Goal: Information Seeking & Learning: Learn about a topic

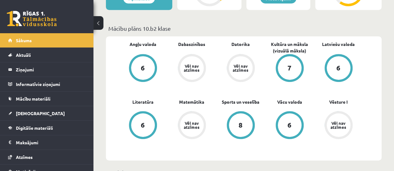
scroll to position [180, 0]
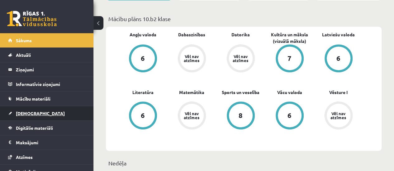
click at [32, 111] on span "[DEMOGRAPHIC_DATA]" at bounding box center [40, 114] width 49 height 6
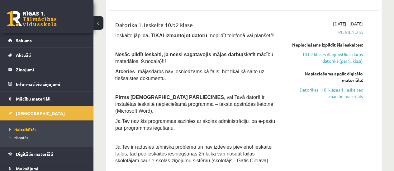
scroll to position [108, 0]
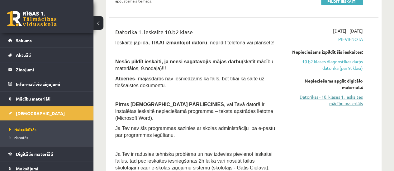
click at [344, 101] on link "Datorikas - 10. klases 1. ieskaites mācību materiāls" at bounding box center [324, 100] width 76 height 13
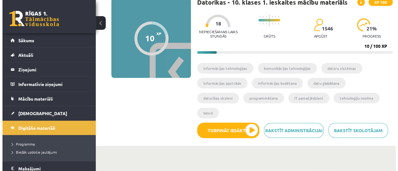
scroll to position [53, 0]
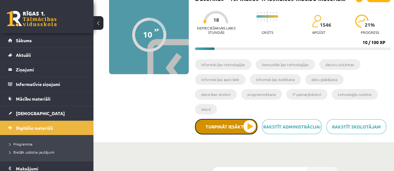
click at [232, 119] on button "Turpināt iesākto" at bounding box center [226, 127] width 62 height 16
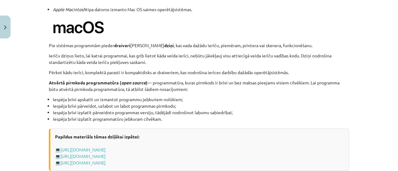
scroll to position [709, 0]
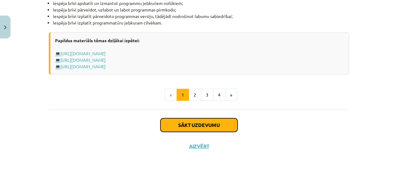
click at [183, 125] on button "Sākt uzdevumu" at bounding box center [199, 126] width 77 height 14
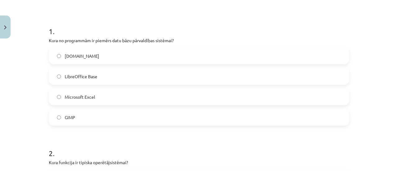
scroll to position [107, 0]
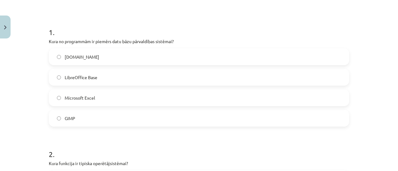
click at [208, 75] on label "LibreOffice Base" at bounding box center [198, 78] width 299 height 16
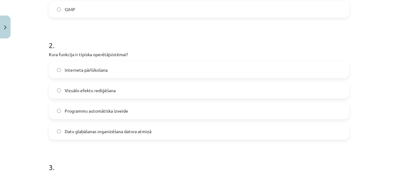
scroll to position [213, 0]
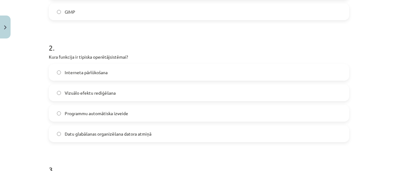
click at [151, 138] on label "Datu glabāšanas organizēšana datora atmiņā" at bounding box center [198, 134] width 299 height 16
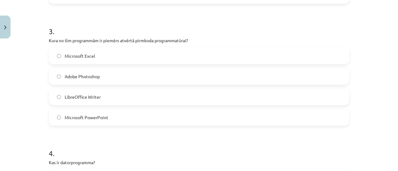
scroll to position [353, 0]
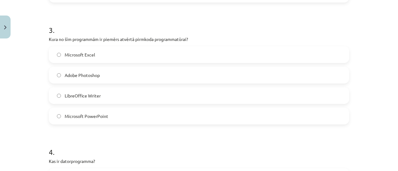
click at [107, 56] on label "Microsoft Excel" at bounding box center [198, 55] width 299 height 16
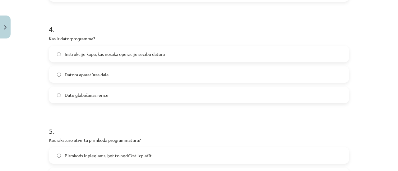
scroll to position [478, 0]
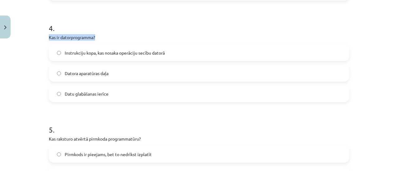
drag, startPoint x: 48, startPoint y: 38, endPoint x: 101, endPoint y: 37, distance: 52.9
click at [101, 37] on p "Kas ir datorprogramma?" at bounding box center [199, 37] width 301 height 7
copy p "Kas ir datorprogramma?"
click at [30, 86] on div "Mācību tēma: Datorikas - 10. klases 1. ieskaites mācību materiāls #4 3. tēma – …" at bounding box center [199, 85] width 398 height 171
click at [130, 54] on span "Instrukciju kopa, kas nosaka operāciju secību datorā" at bounding box center [115, 53] width 100 height 7
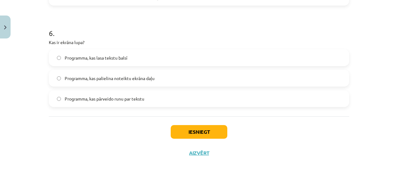
scroll to position [698, 0]
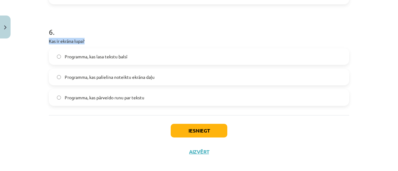
drag, startPoint x: 46, startPoint y: 40, endPoint x: 88, endPoint y: 38, distance: 42.3
copy p "Kas ir ekrāna lupa?"
click at [35, 96] on div "Mācību tēma: Datorikas - 10. klases 1. ieskaites mācību materiāls #4 3. tēma – …" at bounding box center [199, 85] width 398 height 171
click at [146, 80] on label "Programma, kas palielina noteiktu ekrāna daļu" at bounding box center [198, 77] width 299 height 16
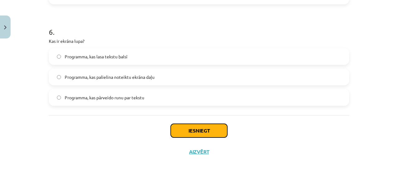
click at [191, 128] on button "Iesniegt" at bounding box center [199, 131] width 57 height 14
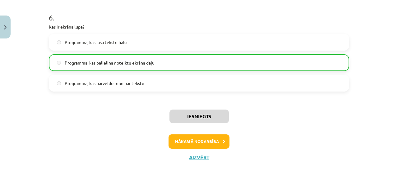
scroll to position [724, 0]
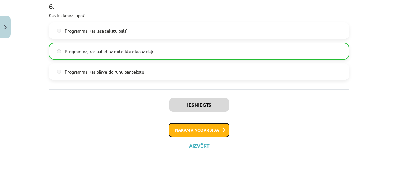
click at [208, 131] on button "Nākamā nodarbība" at bounding box center [199, 130] width 61 height 14
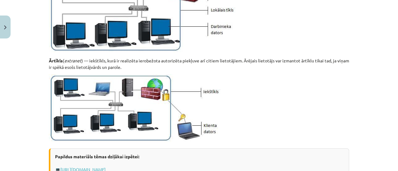
scroll to position [816, 0]
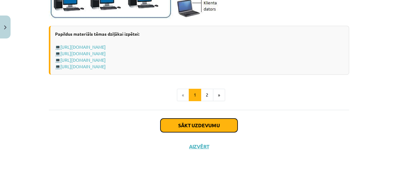
click at [207, 125] on button "Sākt uzdevumu" at bounding box center [199, 126] width 77 height 14
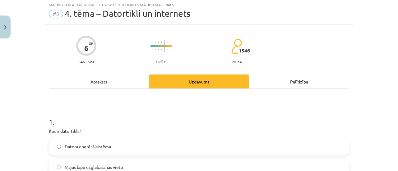
scroll to position [16, 0]
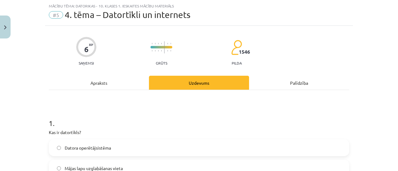
click at [99, 81] on div "Apraksts" at bounding box center [99, 83] width 100 height 14
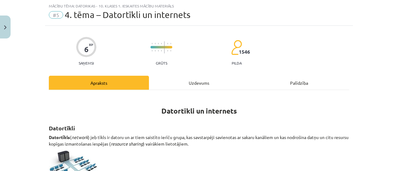
click at [196, 86] on div "Uzdevums" at bounding box center [199, 83] width 100 height 14
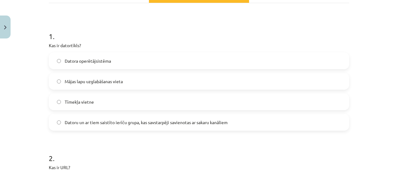
scroll to position [105, 0]
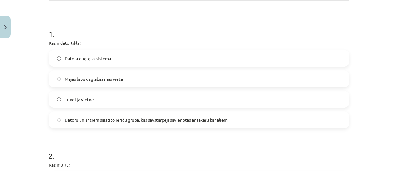
click at [211, 118] on span "Datoru un ar tiem saistīto ierīču grupa, kas savstarpēji savienotas ar sakaru k…" at bounding box center [146, 120] width 163 height 7
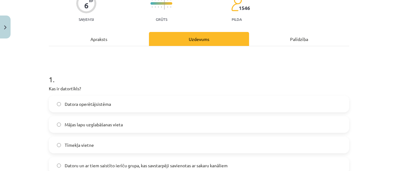
scroll to position [52, 0]
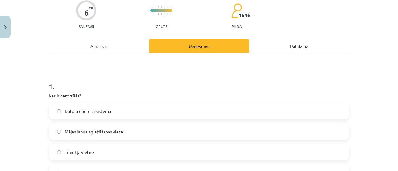
click at [105, 47] on div "Apraksts" at bounding box center [99, 46] width 100 height 14
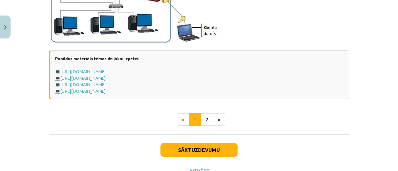
scroll to position [816, 0]
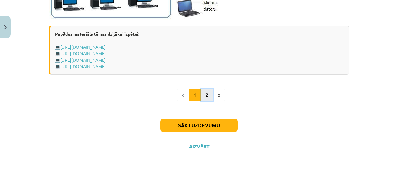
click at [208, 94] on button "2" at bounding box center [207, 95] width 12 height 12
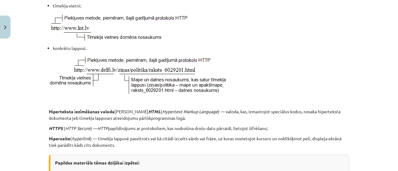
scroll to position [17, 0]
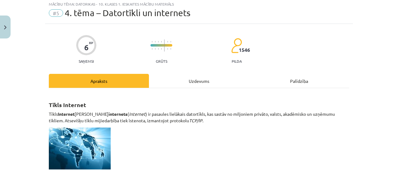
click at [198, 80] on div "Uzdevums" at bounding box center [199, 81] width 100 height 14
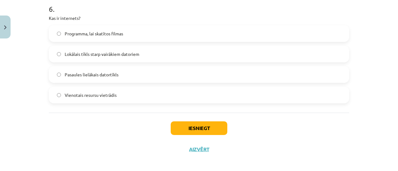
scroll to position [739, 0]
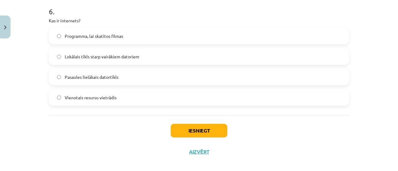
click at [112, 99] on span "Vienotais resursu vietrādis" at bounding box center [91, 98] width 52 height 7
drag, startPoint x: 390, startPoint y: 161, endPoint x: 398, endPoint y: 141, distance: 22.3
click at [398, 141] on div "Mācību tēma: Datorikas - 10. klases 1. ieskaites mācību materiāls #5 4. tēma – …" at bounding box center [199, 85] width 398 height 171
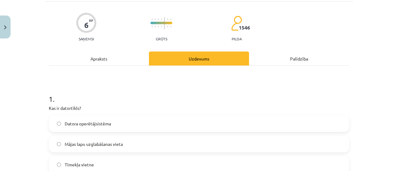
scroll to position [39, 0]
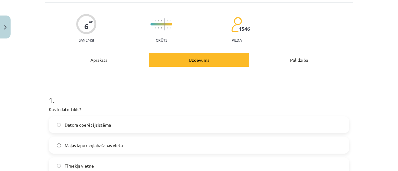
click at [88, 57] on div "Apraksts" at bounding box center [99, 60] width 100 height 14
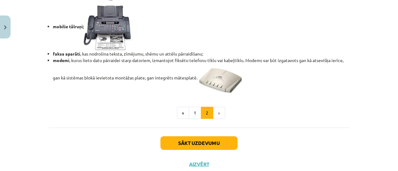
scroll to position [592, 0]
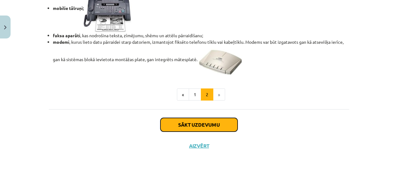
click at [214, 129] on button "Sākt uzdevumu" at bounding box center [199, 125] width 77 height 14
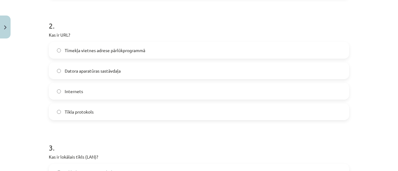
scroll to position [232, 0]
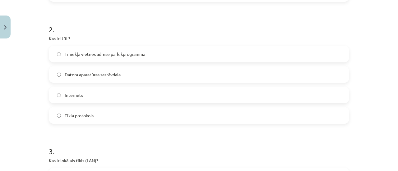
click at [227, 71] on label "Datora aparatūras sastāvdaļa" at bounding box center [198, 75] width 299 height 16
click at [212, 52] on label "Tīmekļa vietnes adrese pārlūkprogrammā" at bounding box center [198, 54] width 299 height 16
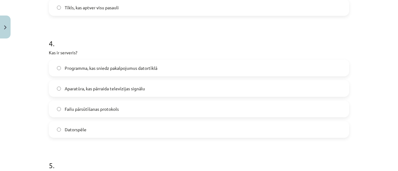
scroll to position [460, 0]
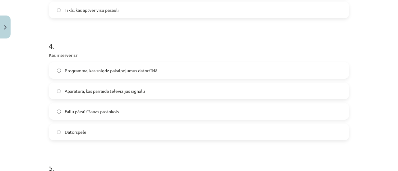
click at [142, 115] on label "Failu pārsūtīšanas protokols" at bounding box center [198, 112] width 299 height 16
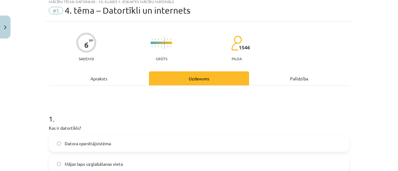
scroll to position [11, 0]
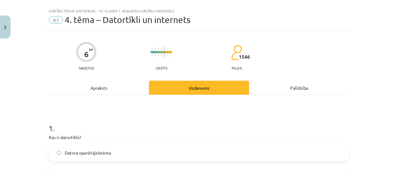
click at [103, 85] on div "Apraksts" at bounding box center [99, 88] width 100 height 14
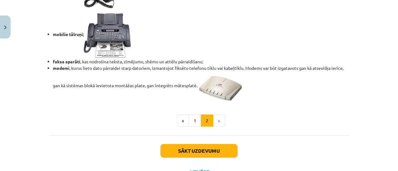
scroll to position [571, 0]
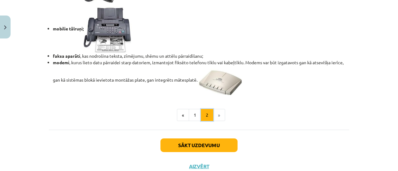
click at [201, 118] on button "2" at bounding box center [207, 115] width 12 height 12
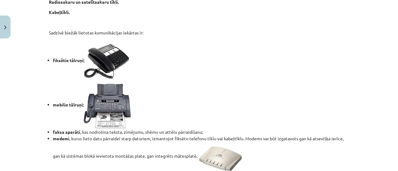
scroll to position [592, 0]
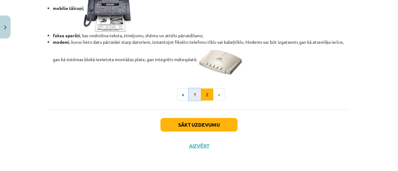
click at [194, 93] on button "1" at bounding box center [195, 95] width 12 height 12
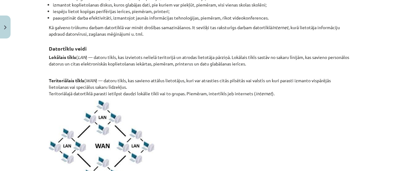
scroll to position [238, 0]
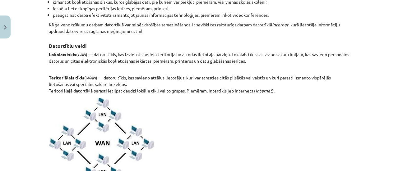
click at [393, 61] on div "Mācību tēma: Datorikas - 10. klases 1. ieskaites mācību materiāls #5 4. tēma – …" at bounding box center [199, 85] width 398 height 171
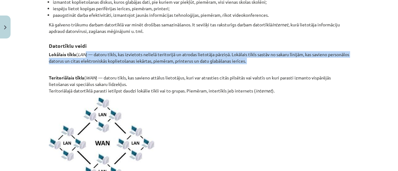
drag, startPoint x: 393, startPoint y: 61, endPoint x: 396, endPoint y: 60, distance: 3.2
click at [396, 60] on div "Mācību tēma: Datorikas - 10. klases 1. ieskaites mācību materiāls #5 4. tēma – …" at bounding box center [199, 85] width 398 height 171
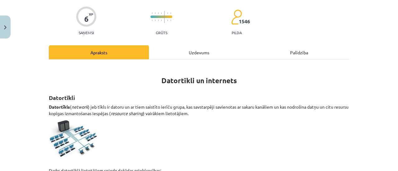
scroll to position [49, 0]
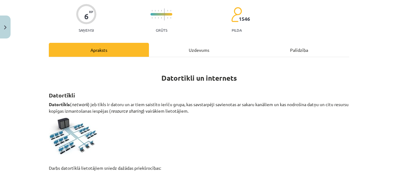
click at [199, 49] on div "Uzdevums" at bounding box center [199, 50] width 100 height 14
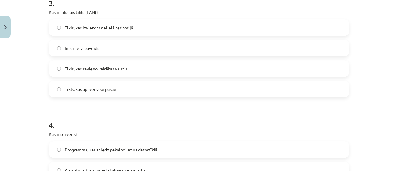
scroll to position [378, 0]
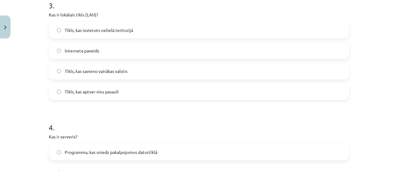
click at [241, 32] on label "Tīkls, kas izvietots nelielā teritorijā" at bounding box center [198, 30] width 299 height 16
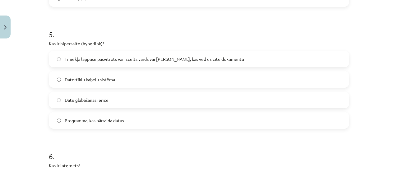
scroll to position [595, 0]
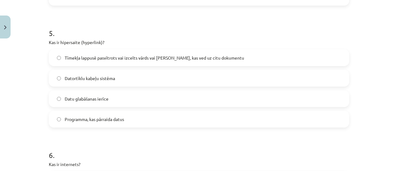
click at [156, 79] on label "Datortīklu kabeļu sistēma" at bounding box center [198, 79] width 299 height 16
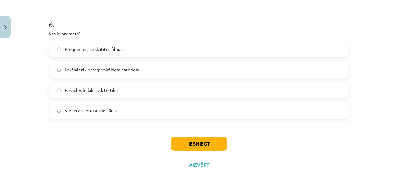
scroll to position [746, 0]
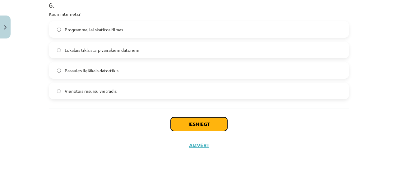
click at [212, 126] on button "Iesniegt" at bounding box center [199, 125] width 57 height 14
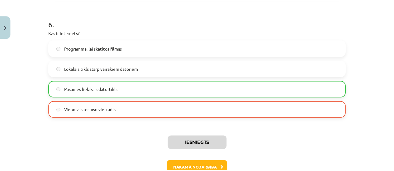
scroll to position [765, 0]
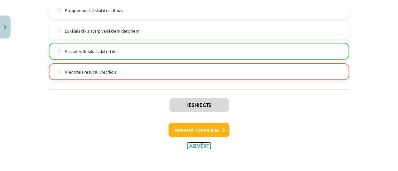
click at [207, 148] on button "Aizvērt" at bounding box center [199, 146] width 24 height 6
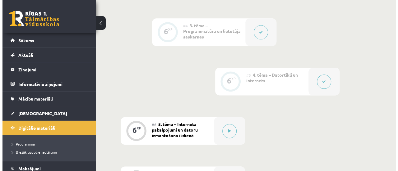
scroll to position [353, 0]
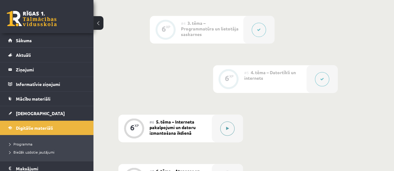
click at [231, 122] on button at bounding box center [227, 129] width 14 height 14
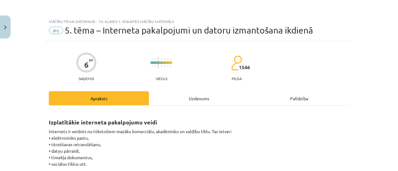
click at [205, 97] on div "Uzdevums" at bounding box center [199, 98] width 100 height 14
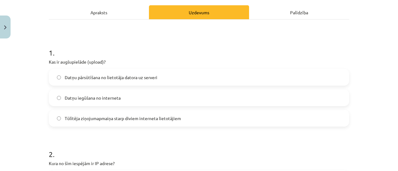
scroll to position [88, 0]
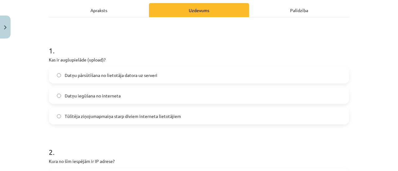
click at [182, 100] on label "Datņu iegūšana no interneta" at bounding box center [198, 96] width 299 height 16
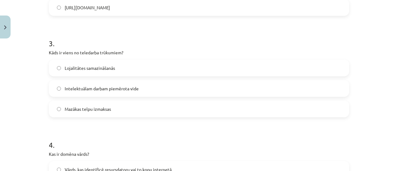
scroll to position [417, 0]
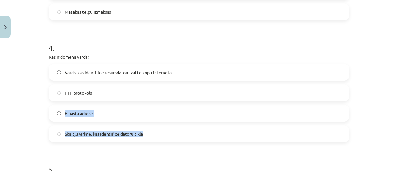
drag, startPoint x: 387, startPoint y: 93, endPoint x: 384, endPoint y: 130, distance: 37.5
click at [384, 130] on div "Mācību tēma: Datorikas - 10. klases 1. ieskaites mācību materiāls #6 5. tēma – …" at bounding box center [199, 85] width 398 height 171
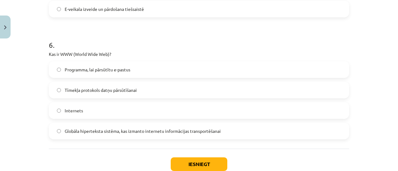
scroll to position [666, 0]
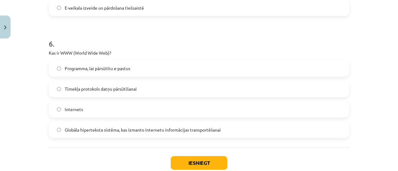
click at [204, 132] on span "Globāla hiperteksta sistēma, kas izmanto internetu informācijas transportēšanai" at bounding box center [143, 130] width 156 height 7
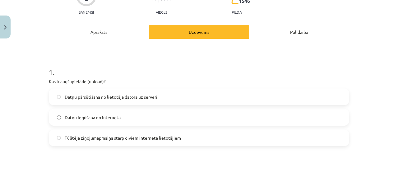
scroll to position [0, 0]
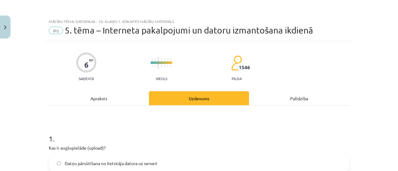
click at [94, 103] on div "Apraksts" at bounding box center [99, 98] width 100 height 14
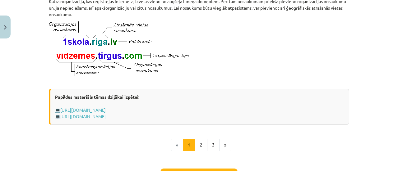
scroll to position [364, 0]
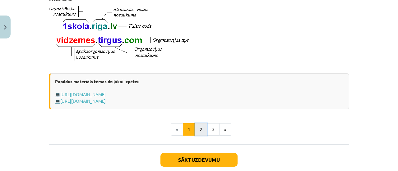
click at [198, 135] on button "2" at bounding box center [201, 130] width 12 height 12
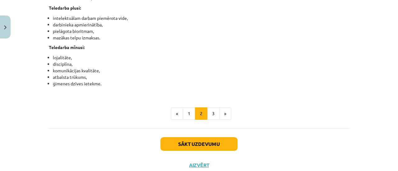
scroll to position [1064, 0]
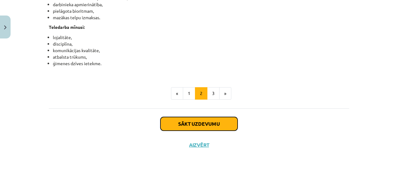
click at [226, 123] on button "Sākt uzdevumu" at bounding box center [199, 124] width 77 height 14
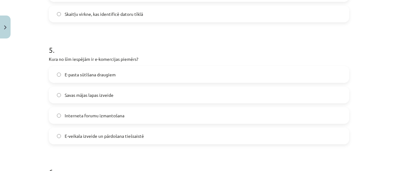
scroll to position [538, 0]
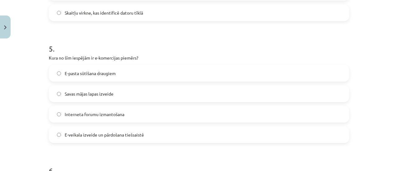
click at [147, 138] on label "E-veikala izveide un pārdošana tiešsaistē" at bounding box center [198, 135] width 299 height 16
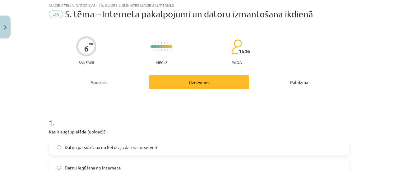
scroll to position [0, 0]
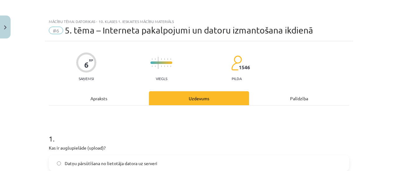
click at [102, 96] on div "Apraksts" at bounding box center [99, 98] width 100 height 14
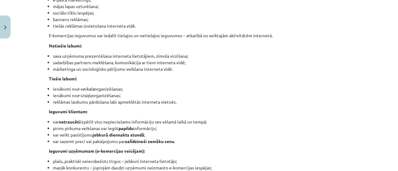
scroll to position [795, 0]
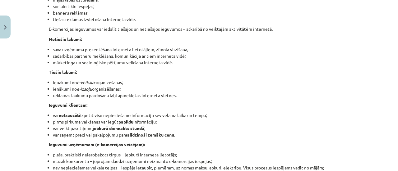
drag, startPoint x: 387, startPoint y: 121, endPoint x: 383, endPoint y: 136, distance: 15.3
click at [383, 136] on div "Mācību tēma: Datorikas - 10. klases 1. ieskaites mācību materiāls #6 5. tēma – …" at bounding box center [199, 85] width 398 height 171
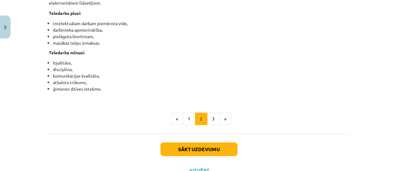
scroll to position [1023, 0]
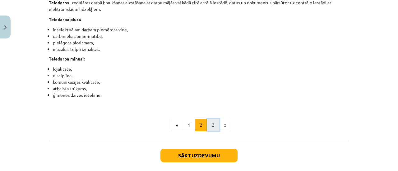
click at [210, 132] on button "3" at bounding box center [213, 125] width 12 height 12
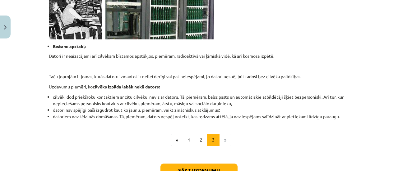
scroll to position [661, 0]
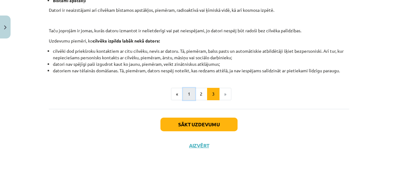
click at [185, 98] on button "1" at bounding box center [189, 94] width 12 height 12
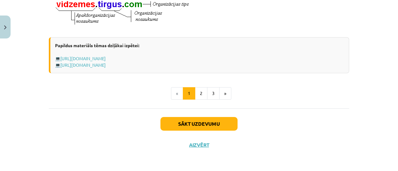
scroll to position [406, 0]
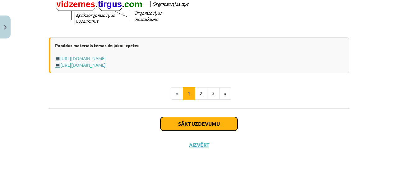
click at [203, 124] on button "Sākt uzdevumu" at bounding box center [199, 124] width 77 height 14
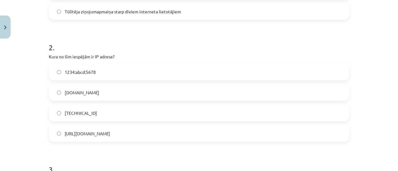
scroll to position [194, 0]
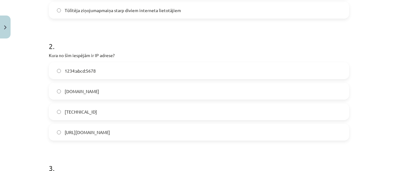
click at [180, 112] on label "192.100.81.101" at bounding box center [198, 112] width 299 height 16
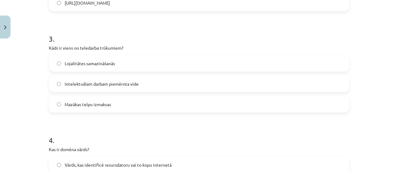
scroll to position [325, 0]
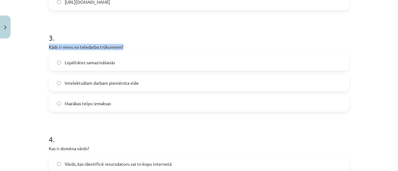
drag, startPoint x: 45, startPoint y: 46, endPoint x: 128, endPoint y: 47, distance: 82.8
click at [128, 47] on div "6 XP Saņemsi Viegls 1546 pilda Apraksts Uzdevums Palīdzība 1 . Kas ir augšupiel…" at bounding box center [199, 125] width 308 height 819
copy p "Kāds ir viens no teledarba trūkumiem?"
click at [31, 92] on div "Mācību tēma: Datorikas - 10. klases 1. ieskaites mācību materiāls #6 5. tēma – …" at bounding box center [199, 85] width 398 height 171
click at [149, 135] on h1 "4 ." at bounding box center [199, 133] width 301 height 19
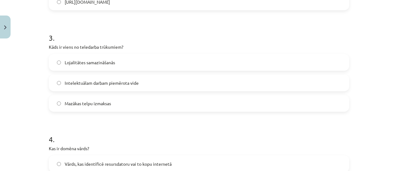
click at [147, 84] on label "Intelektuālam darbam piemērota vide" at bounding box center [198, 83] width 299 height 16
click at [119, 102] on label "Mazākas telpu izmaksas" at bounding box center [198, 104] width 299 height 16
click at [122, 56] on label "Lojalitātes samazināšanās" at bounding box center [198, 63] width 299 height 16
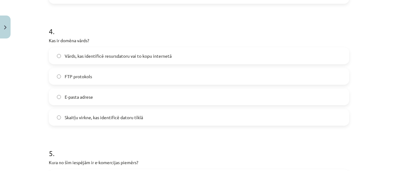
scroll to position [432, 0]
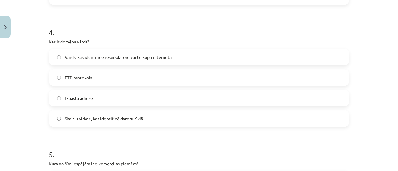
click at [173, 58] on label "Vārds, kas identificē resursdatoru vai to kopu internetā" at bounding box center [198, 57] width 299 height 16
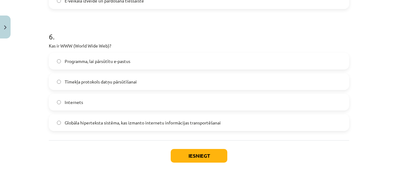
scroll to position [704, 0]
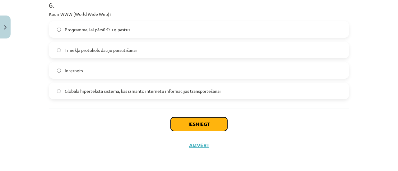
click at [187, 126] on button "Iesniegt" at bounding box center [199, 125] width 57 height 14
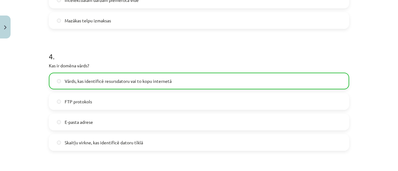
scroll to position [724, 0]
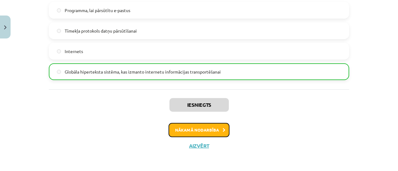
click at [212, 126] on button "Nākamā nodarbība" at bounding box center [199, 130] width 61 height 14
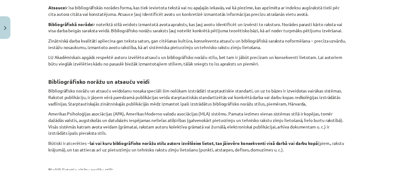
scroll to position [305, 0]
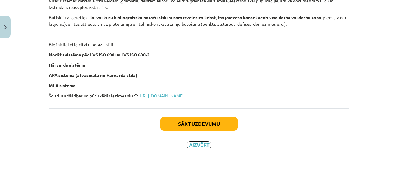
click at [197, 145] on button "Aizvērt" at bounding box center [199, 145] width 24 height 6
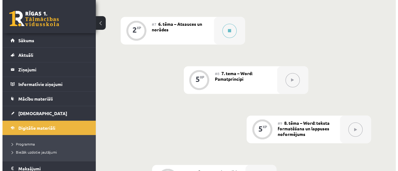
scroll to position [472, 0]
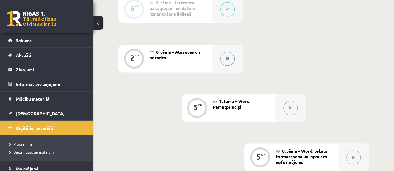
click at [225, 52] on button at bounding box center [227, 59] width 14 height 14
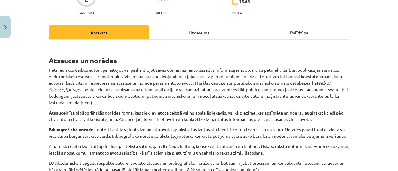
scroll to position [65, 0]
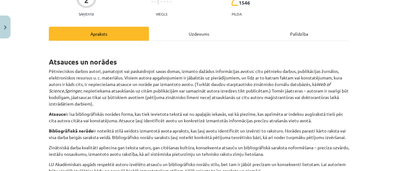
click at [187, 37] on div "Uzdevums" at bounding box center [199, 34] width 100 height 14
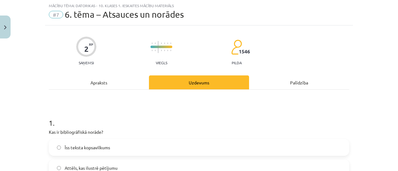
scroll to position [16, 0]
click at [100, 86] on div "Apraksts" at bounding box center [99, 83] width 100 height 14
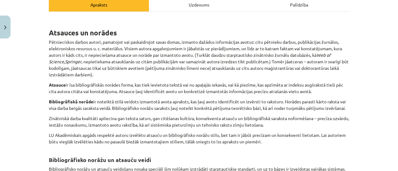
scroll to position [95, 0]
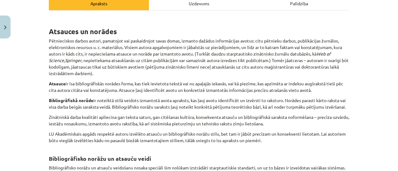
click at [190, 4] on div "Uzdevums" at bounding box center [199, 3] width 100 height 14
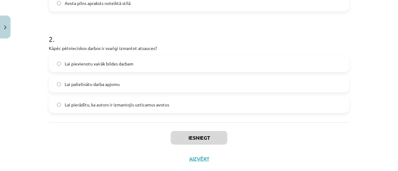
scroll to position [201, 0]
click at [260, 107] on label "Lai pierādītu, ka autors ir izmantojis uzticamus avotus" at bounding box center [198, 106] width 299 height 16
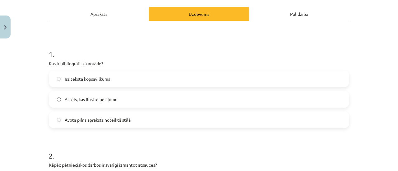
scroll to position [85, 0]
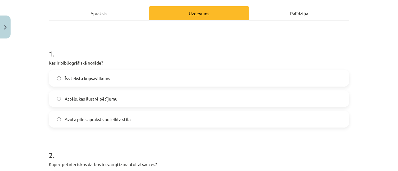
click at [94, 12] on div "Apraksts" at bounding box center [99, 13] width 100 height 14
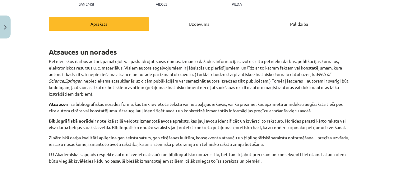
scroll to position [61, 0]
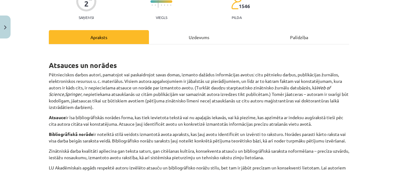
click at [191, 38] on div "Uzdevums" at bounding box center [199, 37] width 100 height 14
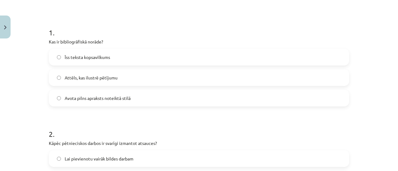
scroll to position [106, 0]
click at [166, 104] on label "Avota pilns apraksts noteiktā stilā" at bounding box center [198, 99] width 299 height 16
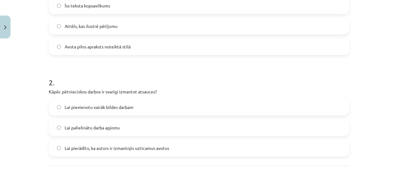
scroll to position [215, 0]
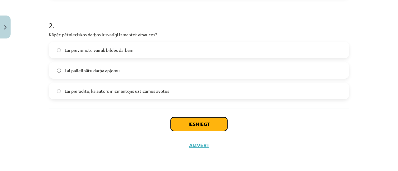
click at [182, 124] on button "Iesniegt" at bounding box center [199, 125] width 57 height 14
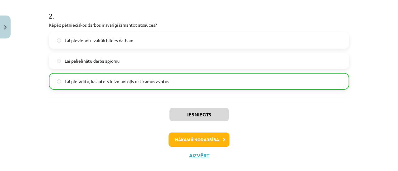
scroll to position [232, 0]
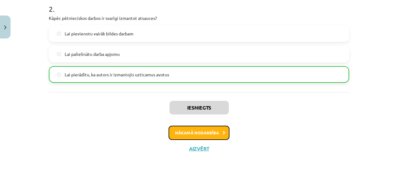
click at [202, 134] on button "Nākamā nodarbība" at bounding box center [199, 133] width 61 height 14
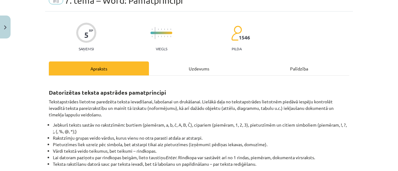
scroll to position [69, 0]
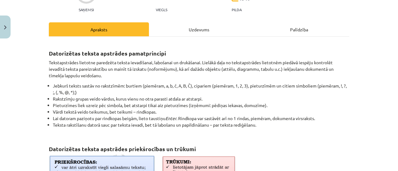
click at [205, 29] on div "Uzdevums" at bounding box center [199, 29] width 100 height 14
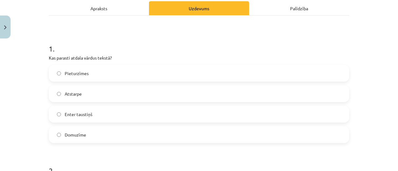
scroll to position [87, 0]
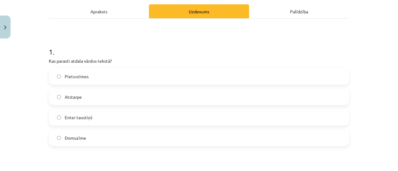
click at [90, 13] on div "Apraksts" at bounding box center [99, 11] width 100 height 14
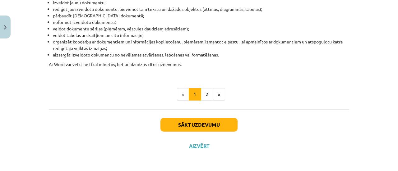
scroll to position [290, 0]
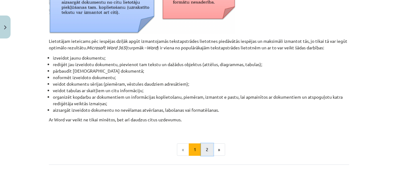
click at [201, 151] on button "2" at bounding box center [207, 150] width 12 height 12
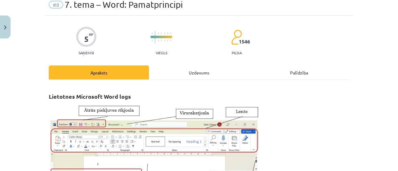
scroll to position [0, 0]
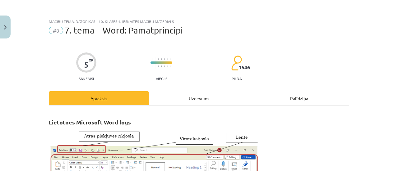
click at [200, 94] on div "Uzdevums" at bounding box center [199, 98] width 100 height 14
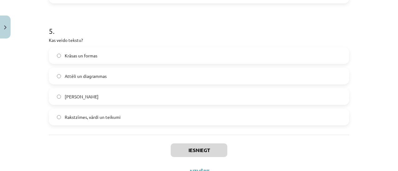
scroll to position [572, 0]
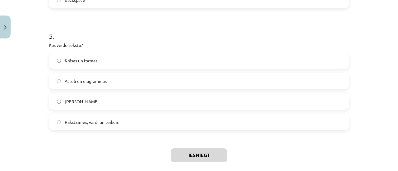
click at [152, 123] on label "Rakstzīmes, vārdi un teikumi" at bounding box center [198, 123] width 299 height 16
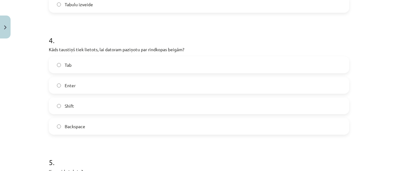
scroll to position [441, 0]
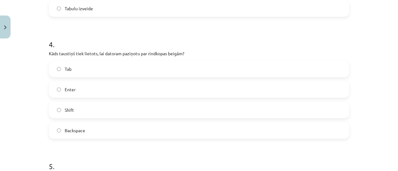
click at [131, 94] on label "Enter" at bounding box center [198, 90] width 299 height 16
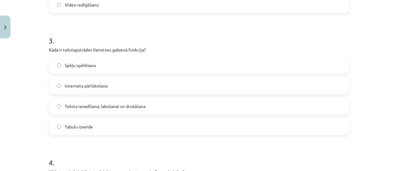
scroll to position [321, 0]
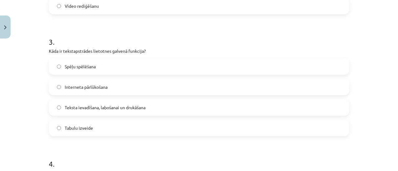
click at [177, 107] on label "Teksta ievadīšana, labošanai un drukāšana" at bounding box center [198, 108] width 299 height 16
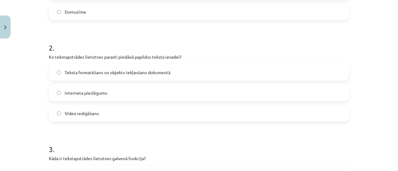
scroll to position [213, 0]
click at [142, 74] on span "Teksta formatēšanu un objektu iekļaušanu dokumentā" at bounding box center [118, 73] width 106 height 7
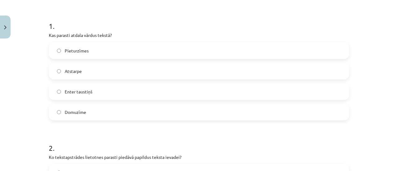
scroll to position [105, 0]
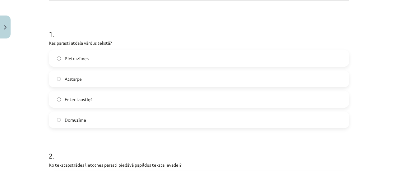
click at [96, 83] on label "Atstarpe" at bounding box center [198, 79] width 299 height 16
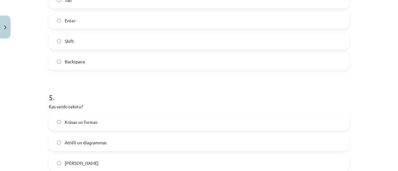
scroll to position [602, 0]
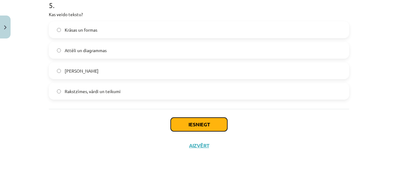
click at [207, 126] on button "Iesniegt" at bounding box center [199, 125] width 57 height 14
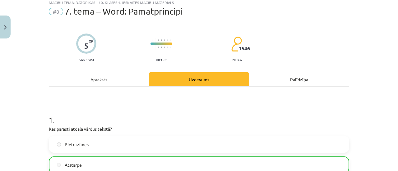
scroll to position [622, 0]
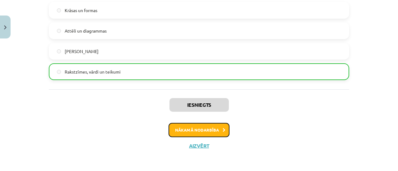
click at [194, 126] on button "Nākamā nodarbība" at bounding box center [199, 130] width 61 height 14
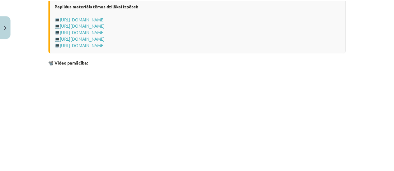
scroll to position [1301, 0]
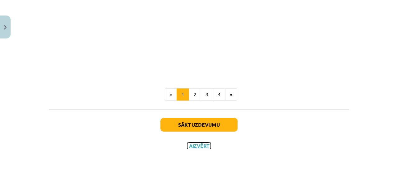
click at [197, 144] on button "Aizvērt" at bounding box center [199, 146] width 24 height 6
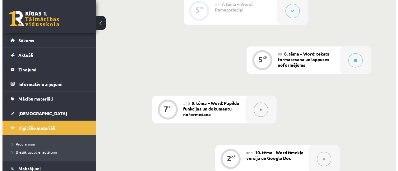
scroll to position [576, 0]
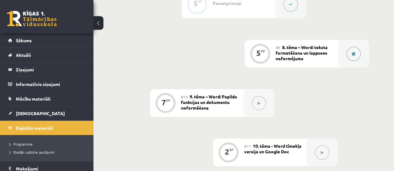
click at [353, 52] on icon at bounding box center [353, 54] width 3 height 4
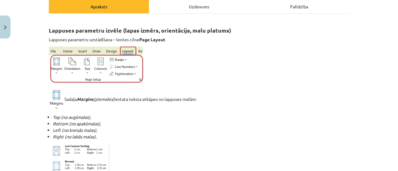
scroll to position [96, 0]
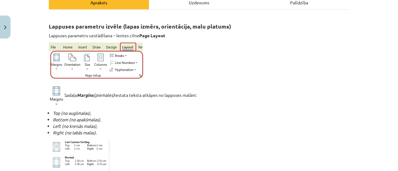
click at [200, 5] on div "Uzdevums" at bounding box center [199, 2] width 100 height 14
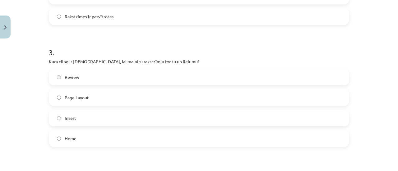
scroll to position [330, 0]
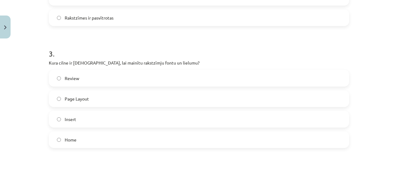
click at [206, 137] on label "Home" at bounding box center [198, 140] width 299 height 16
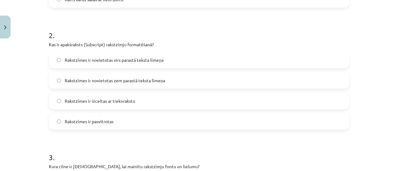
scroll to position [228, 0]
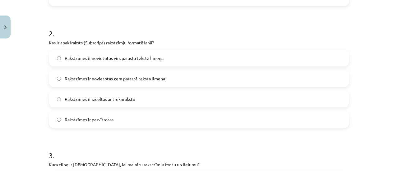
click at [241, 56] on label "Rakstzīmes ir novietotas virs parastā teksta līmeņa" at bounding box center [198, 58] width 299 height 16
click at [199, 81] on label "Rakstzīmes ir novietotas zem parastā teksta līmeņa" at bounding box center [198, 79] width 299 height 16
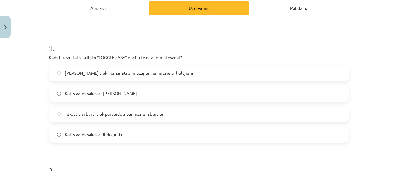
scroll to position [67, 0]
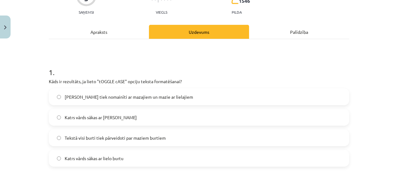
click at [102, 30] on div "Apraksts" at bounding box center [99, 32] width 100 height 14
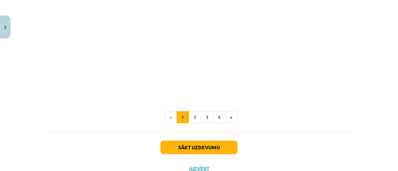
scroll to position [1273, 0]
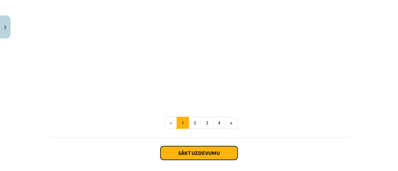
click at [218, 152] on button "Sākt uzdevumu" at bounding box center [199, 154] width 77 height 14
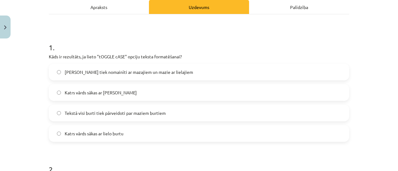
scroll to position [91, 0]
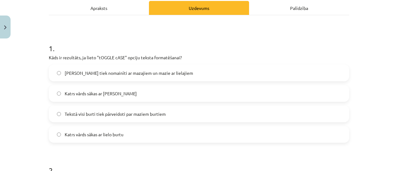
click at [264, 67] on label "Lielie burti tiek nomainīti ar mazajiem un mazie ar lielajiem" at bounding box center [198, 73] width 299 height 16
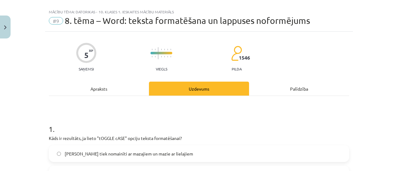
scroll to position [0, 0]
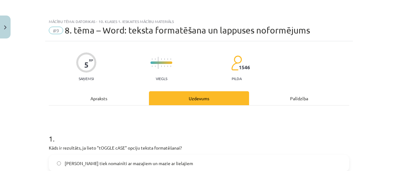
click at [102, 103] on div "Apraksts" at bounding box center [99, 98] width 100 height 14
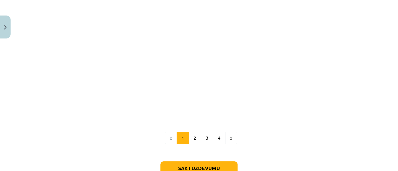
scroll to position [1301, 0]
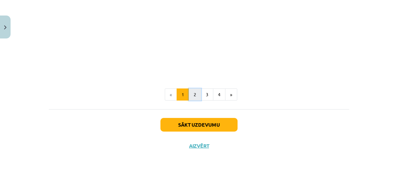
click at [195, 98] on button "2" at bounding box center [195, 95] width 12 height 12
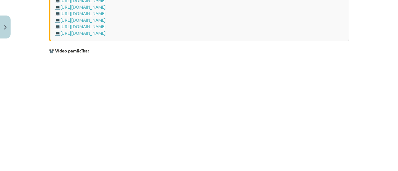
scroll to position [1017, 0]
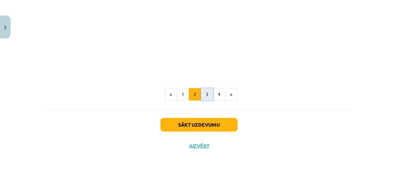
click at [204, 90] on button "3" at bounding box center [207, 94] width 12 height 12
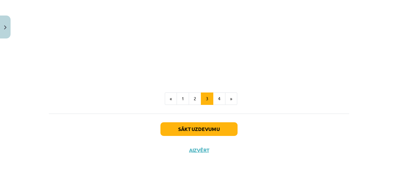
scroll to position [1074, 0]
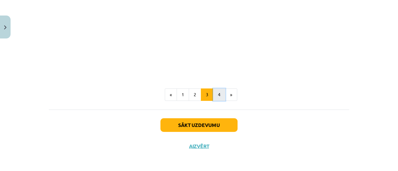
click at [215, 97] on button "4" at bounding box center [219, 95] width 12 height 12
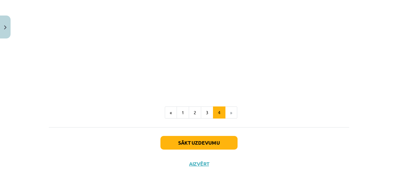
scroll to position [986, 0]
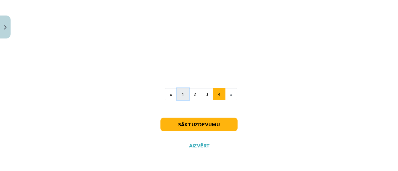
click at [183, 97] on button "1" at bounding box center [183, 94] width 12 height 12
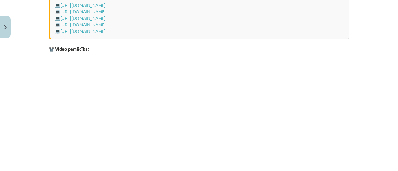
scroll to position [1301, 0]
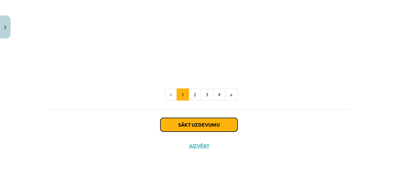
click at [210, 130] on button "Sākt uzdevumu" at bounding box center [199, 125] width 77 height 14
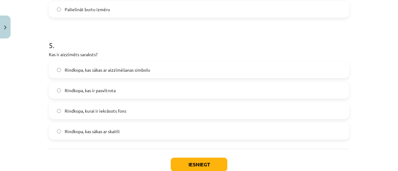
scroll to position [587, 0]
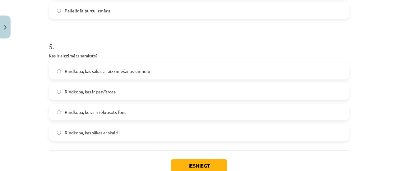
click at [185, 59] on p "Kas ir aizzīmēts saraksts?" at bounding box center [199, 56] width 301 height 7
drag, startPoint x: 47, startPoint y: 54, endPoint x: 97, endPoint y: 57, distance: 50.1
click at [97, 57] on p "Kas ir aizzīmēts saraksts?" at bounding box center [199, 56] width 301 height 7
copy p "Kas ir aizzīmēts saraksts?"
click at [158, 51] on div "5 . Kas ir aizzīmēts saraksts? Rindkopa, kas sākas ar aizzīmēšanas simbolu Rind…" at bounding box center [199, 86] width 301 height 110
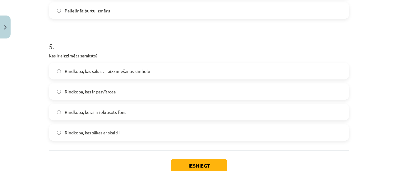
click at [144, 116] on label "Rindkopa, kurai ir iekrāsots fons" at bounding box center [198, 113] width 299 height 16
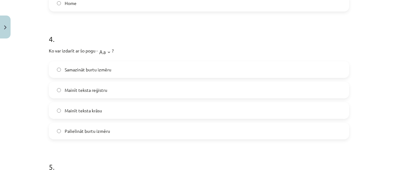
scroll to position [468, 0]
drag, startPoint x: 47, startPoint y: 49, endPoint x: 154, endPoint y: 53, distance: 107.1
click at [154, 53] on p "Ko var izdarīt ar šo pogu - ?" at bounding box center [199, 50] width 301 height 12
copy p "Ko var izdarīt ar šo pogu - ?"
click at [174, 36] on h1 "4 ." at bounding box center [199, 32] width 301 height 19
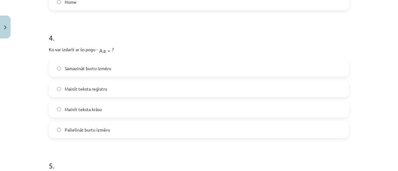
click at [147, 67] on label "Samazināt burtu izmēru" at bounding box center [198, 69] width 299 height 16
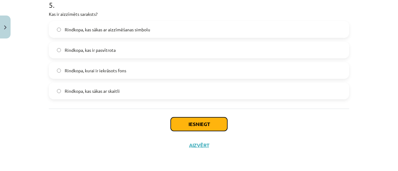
click at [207, 121] on button "Iesniegt" at bounding box center [199, 125] width 57 height 14
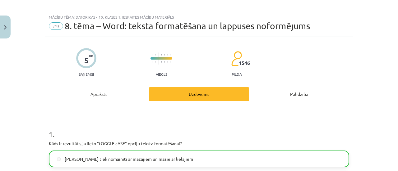
scroll to position [648, 0]
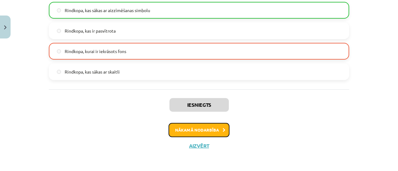
click at [216, 132] on button "Nākamā nodarbība" at bounding box center [199, 130] width 61 height 14
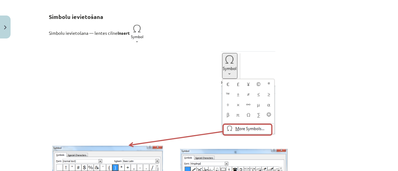
scroll to position [0, 0]
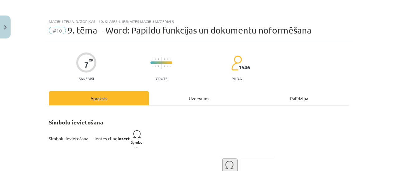
click at [210, 97] on div "Uzdevums" at bounding box center [199, 98] width 100 height 14
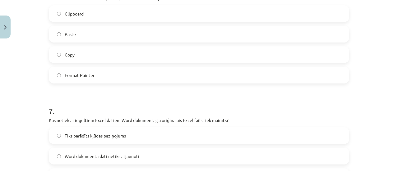
scroll to position [826, 0]
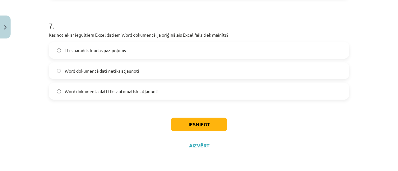
click at [145, 91] on span "Word dokumentā dati tiks automātiski atjaunoti" at bounding box center [112, 91] width 94 height 7
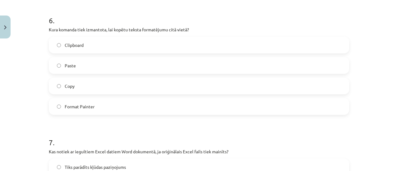
scroll to position [707, 0]
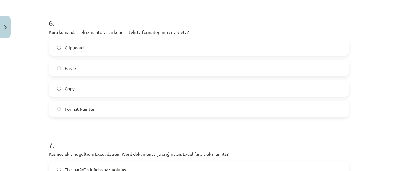
click at [138, 92] on label "Copy" at bounding box center [198, 89] width 299 height 16
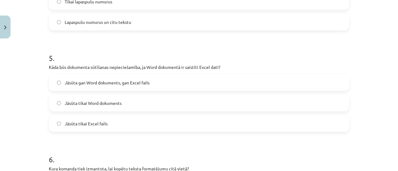
scroll to position [566, 0]
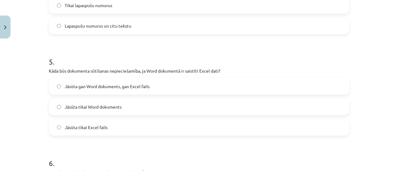
click at [148, 92] on label "Jāsūta gan Word dokuments, gan Excel fails" at bounding box center [198, 87] width 299 height 16
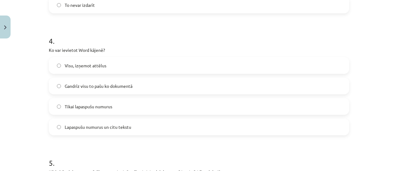
scroll to position [466, 0]
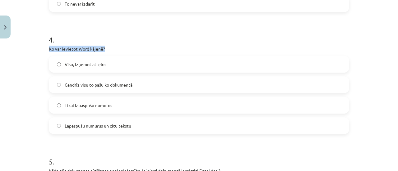
drag, startPoint x: 46, startPoint y: 48, endPoint x: 112, endPoint y: 49, distance: 65.7
click at [112, 49] on div "7 XP Saņemsi Grūts 1546 pilda Apraksts Uzdevums Palīdzība 1 . Kurā cilnē var ie…" at bounding box center [199, 46] width 308 height 942
copy p "Ko var ievietot Word kājenē?"
click at [28, 91] on div "Mācību tēma: Datorikas - 10. klases 1. ieskaites mācību materiāls #10 9. tēma –…" at bounding box center [199, 85] width 398 height 171
click at [114, 70] on label "Visu, izņemot attēlus" at bounding box center [198, 65] width 299 height 16
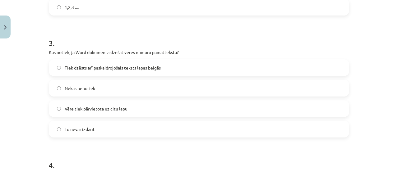
scroll to position [336, 0]
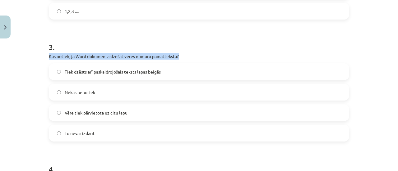
drag, startPoint x: 47, startPoint y: 54, endPoint x: 183, endPoint y: 53, distance: 136.0
click at [183, 53] on p "Kas notiek, ja Word dokumentā dzēšat vēres numuru pamattekstā?" at bounding box center [199, 56] width 301 height 7
copy p "Kas notiek, ja Word dokumentā dzēšat vēres numuru pamattekstā?"
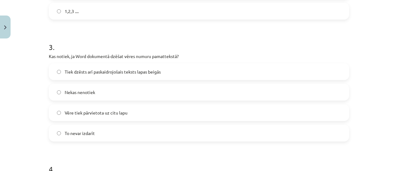
click at [30, 115] on div "Mācību tēma: Datorikas - 10. klases 1. ieskaites mācību materiāls #10 9. tēma –…" at bounding box center [199, 85] width 398 height 171
click at [146, 91] on label "Nekas nenotiek" at bounding box center [198, 93] width 299 height 16
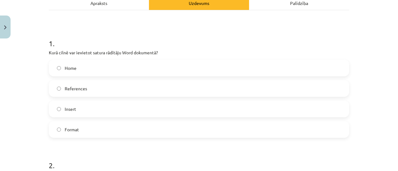
scroll to position [97, 0]
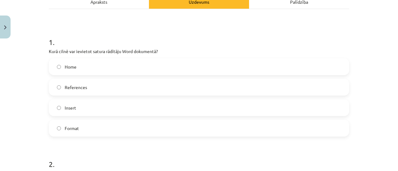
click at [162, 98] on div "Home References Insert Format" at bounding box center [199, 98] width 301 height 78
click at [136, 106] on label "Insert" at bounding box center [198, 108] width 299 height 16
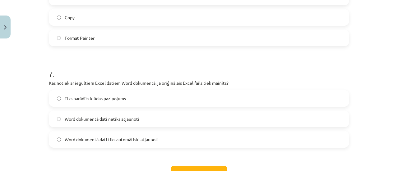
scroll to position [826, 0]
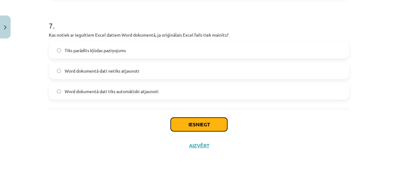
click at [201, 129] on button "Iesniegt" at bounding box center [199, 125] width 57 height 14
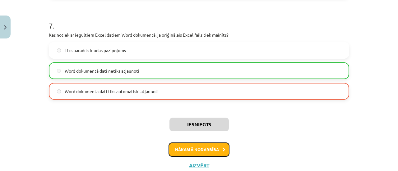
click at [214, 152] on button "Nākamā nodarbība" at bounding box center [199, 150] width 61 height 14
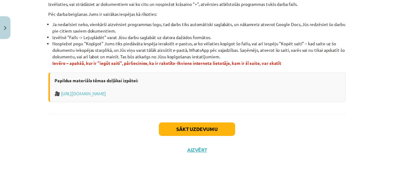
scroll to position [429, 0]
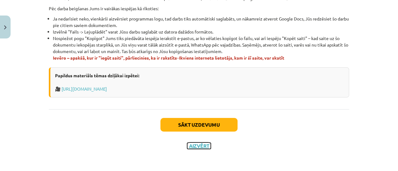
click at [200, 145] on button "Aizvērt" at bounding box center [199, 146] width 24 height 6
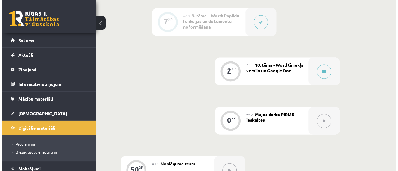
scroll to position [656, 0]
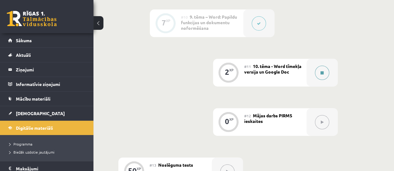
click at [325, 66] on button at bounding box center [322, 73] width 14 height 14
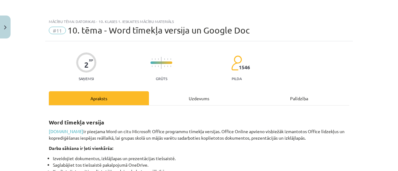
click at [197, 99] on div "Uzdevums" at bounding box center [199, 98] width 100 height 14
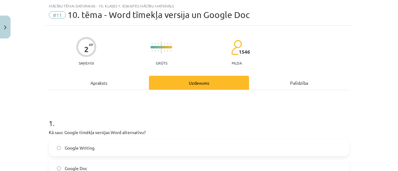
drag, startPoint x: 386, startPoint y: 67, endPoint x: 389, endPoint y: 74, distance: 7.6
click at [389, 74] on div "Mācību tēma: Datorikas - 10. klases 1. ieskaites mācību materiāls #11 10. tēma …" at bounding box center [199, 85] width 398 height 171
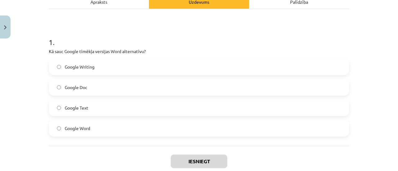
scroll to position [97, 0]
click at [92, 2] on div "Apraksts" at bounding box center [99, 2] width 100 height 14
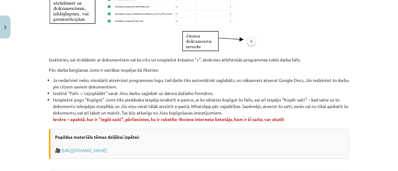
scroll to position [429, 0]
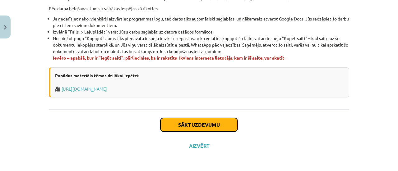
click at [213, 125] on button "Sākt uzdevumu" at bounding box center [199, 125] width 77 height 14
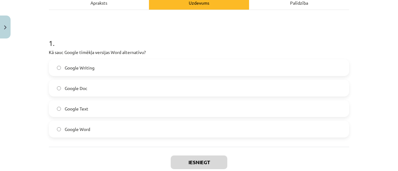
scroll to position [94, 0]
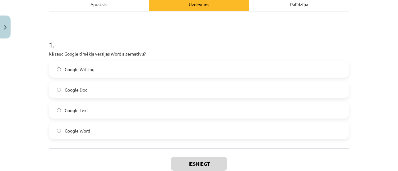
click at [131, 92] on label "Google Doc" at bounding box center [198, 90] width 299 height 16
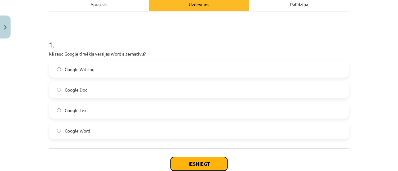
click at [214, 166] on button "Iesniegt" at bounding box center [199, 164] width 57 height 14
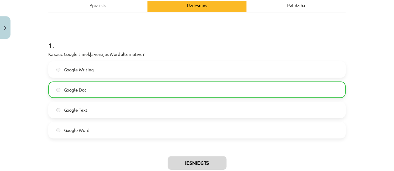
scroll to position [153, 0]
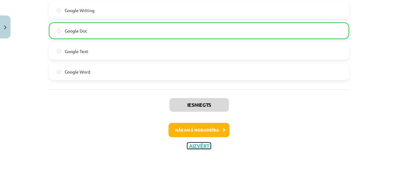
click at [203, 144] on button "Aizvērt" at bounding box center [199, 146] width 24 height 6
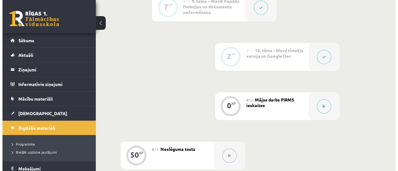
scroll to position [671, 0]
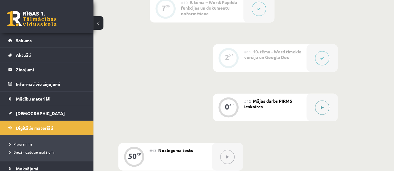
click at [325, 101] on button at bounding box center [322, 108] width 14 height 14
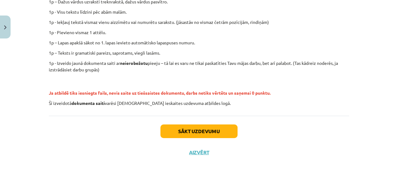
scroll to position [190, 0]
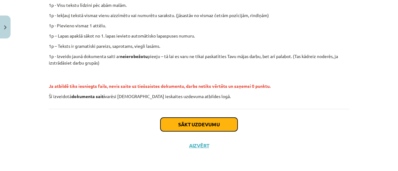
click at [225, 123] on button "Sākt uzdevumu" at bounding box center [199, 125] width 77 height 14
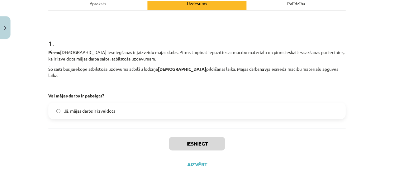
scroll to position [110, 0]
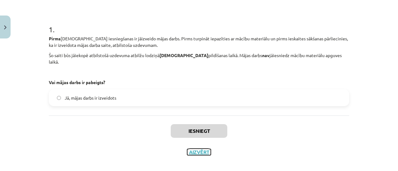
click at [200, 149] on button "Aizvērt" at bounding box center [199, 152] width 24 height 6
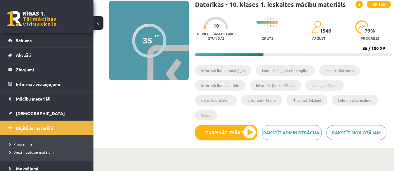
scroll to position [44, 0]
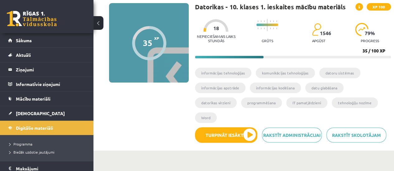
click at [370, 49] on div "35 / 100 XP" at bounding box center [373, 51] width 23 height 6
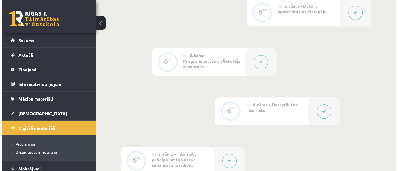
scroll to position [312, 0]
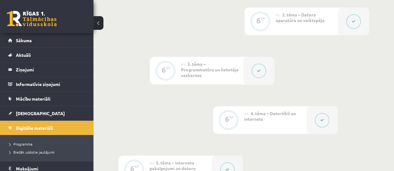
click at [326, 113] on button at bounding box center [322, 120] width 14 height 14
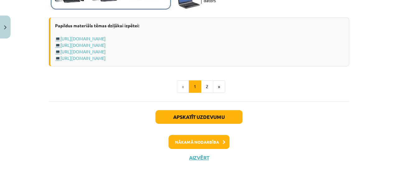
scroll to position [836, 0]
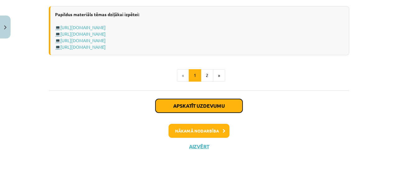
click at [202, 109] on button "Apskatīt uzdevumu" at bounding box center [199, 106] width 87 height 14
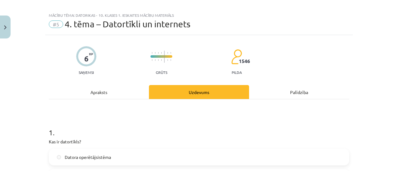
scroll to position [6, 0]
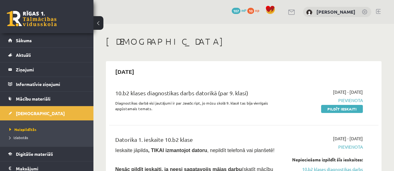
scroll to position [107, 0]
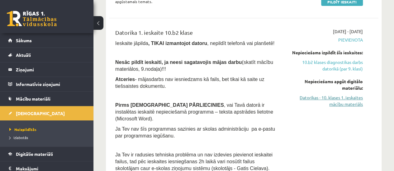
click at [353, 101] on link "Datorikas - 10. klases 1. ieskaites mācību materiāls" at bounding box center [324, 101] width 76 height 13
click at [353, 104] on link "Datorikas - 10. klases 1. ieskaites mācību materiāls" at bounding box center [324, 101] width 76 height 13
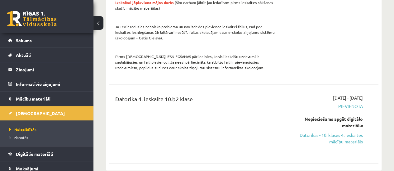
scroll to position [510, 0]
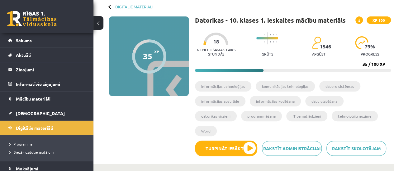
scroll to position [34, 0]
